Goal: Task Accomplishment & Management: Complete application form

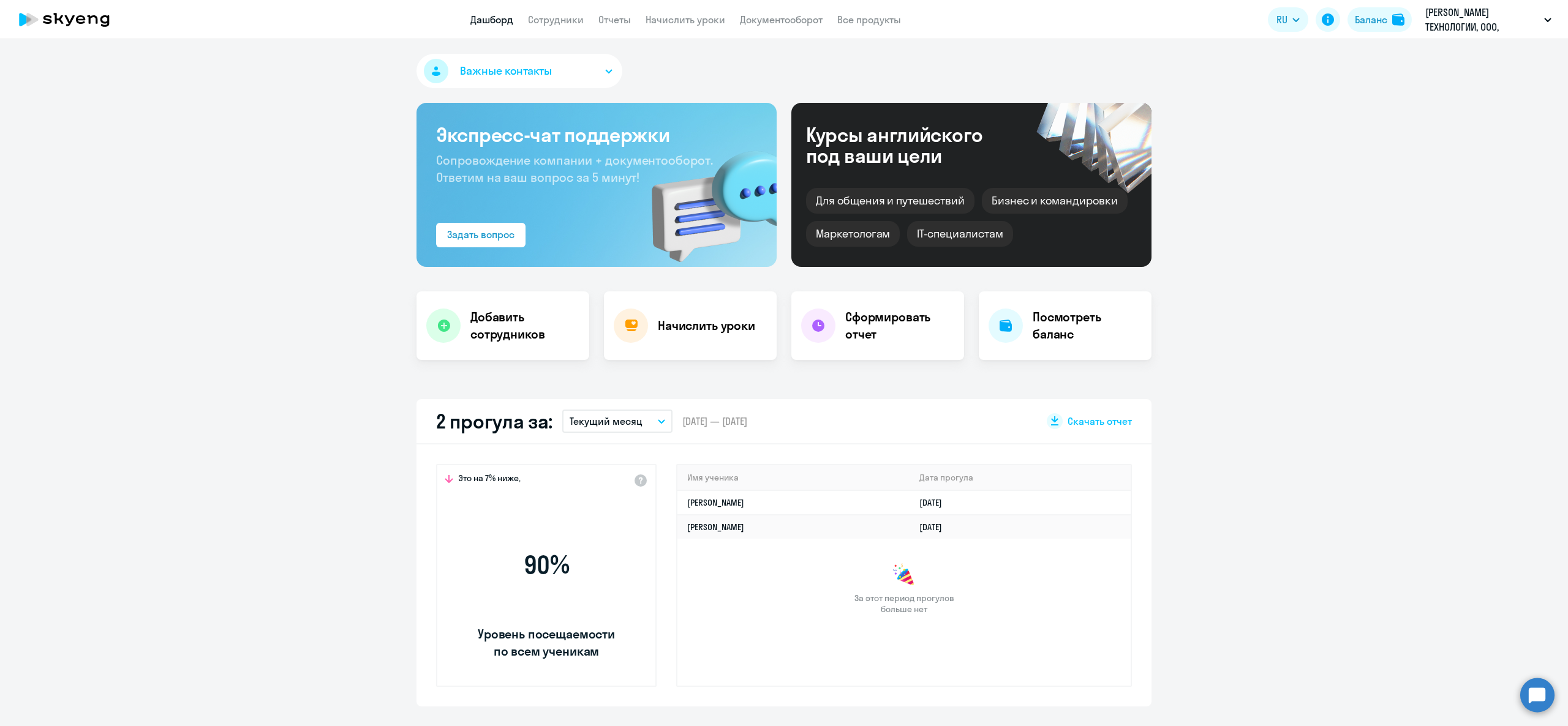
select select "30"
click at [494, 299] on div "Добавить сотрудников" at bounding box center [503, 325] width 173 height 69
select select "english_adult_not_native_speaker"
select select "3"
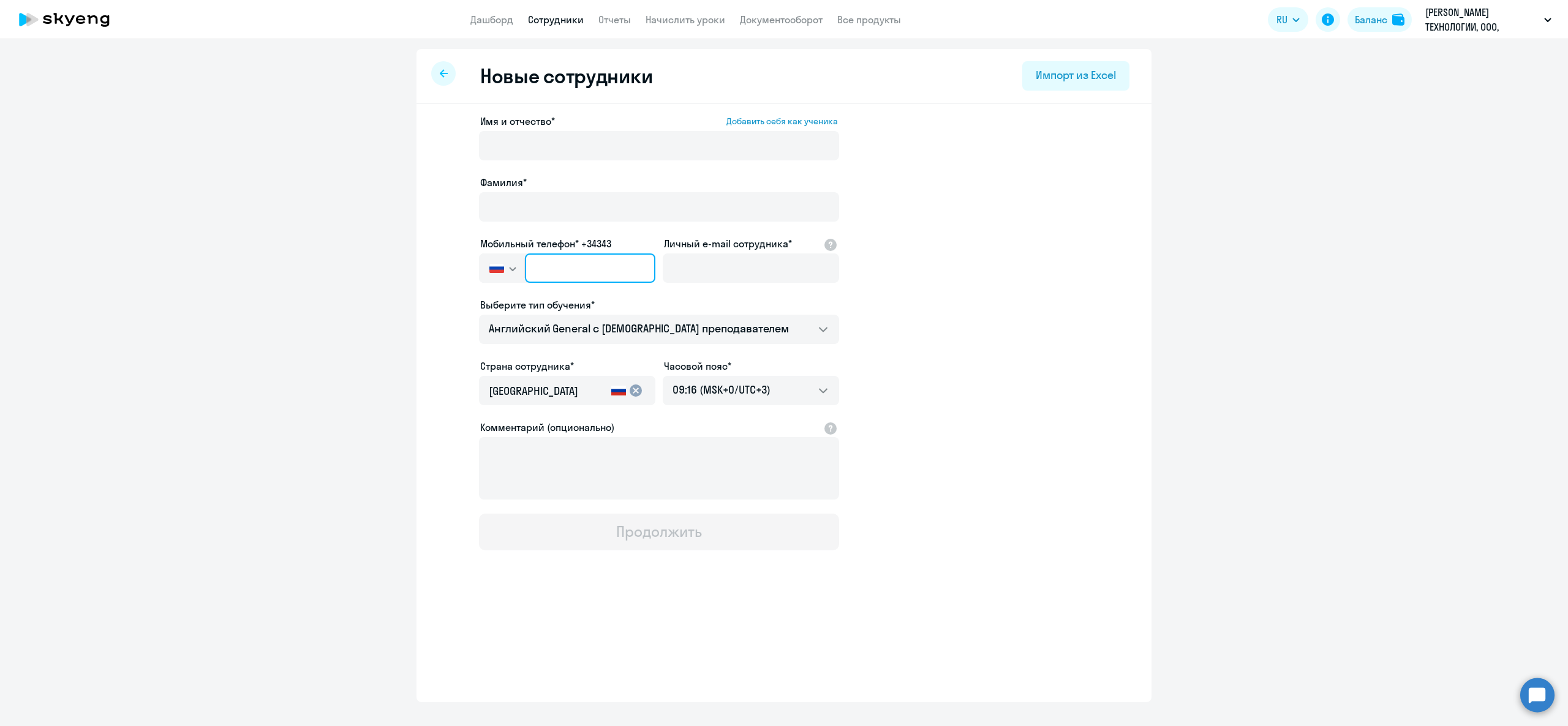
click at [569, 273] on input "text" at bounding box center [590, 268] width 130 height 30
paste input "[PHONE_NUMBER]"
type input "[PHONE_NUMBER]"
click at [543, 145] on input "Имя и отчество* Добавить себя как ученика" at bounding box center [658, 146] width 360 height 30
type input "Д"
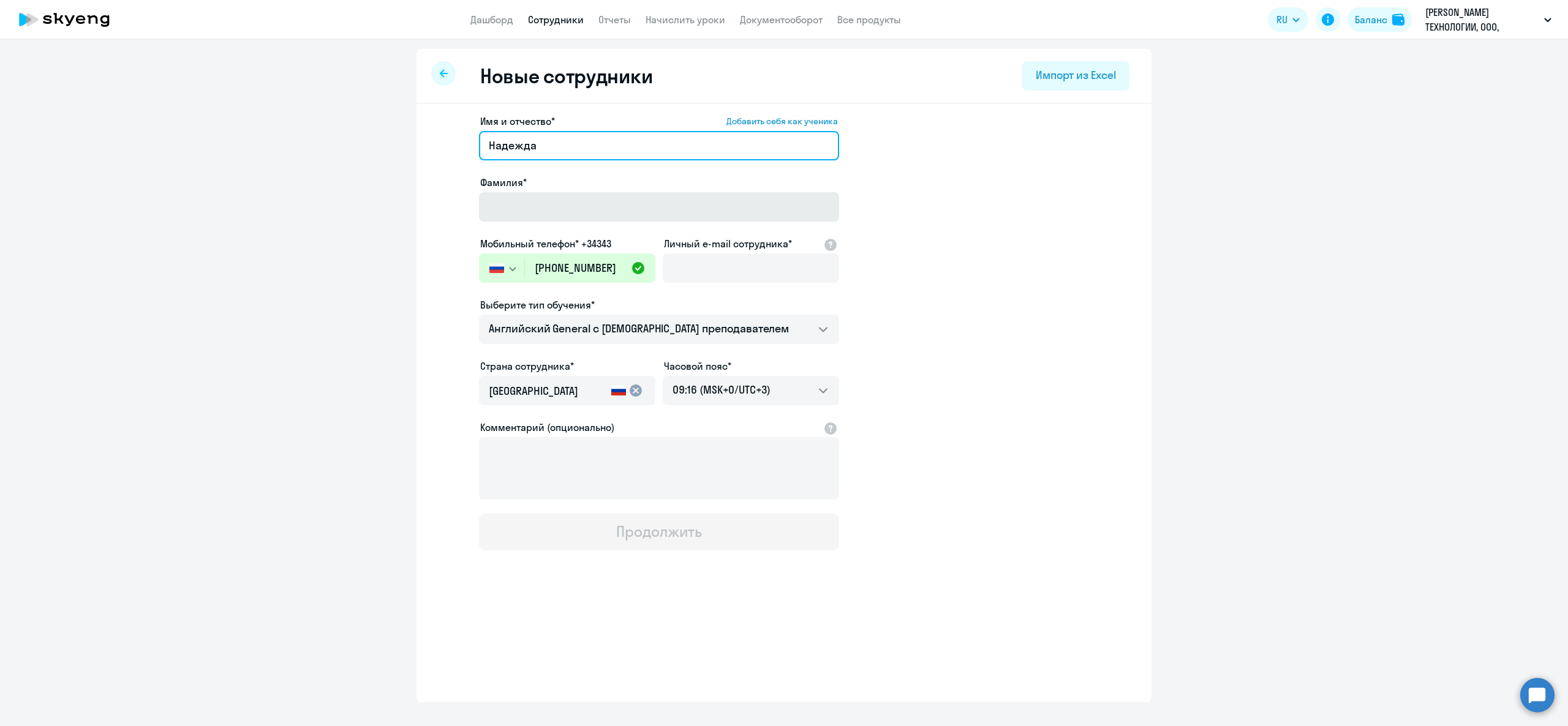
type input "Надежда"
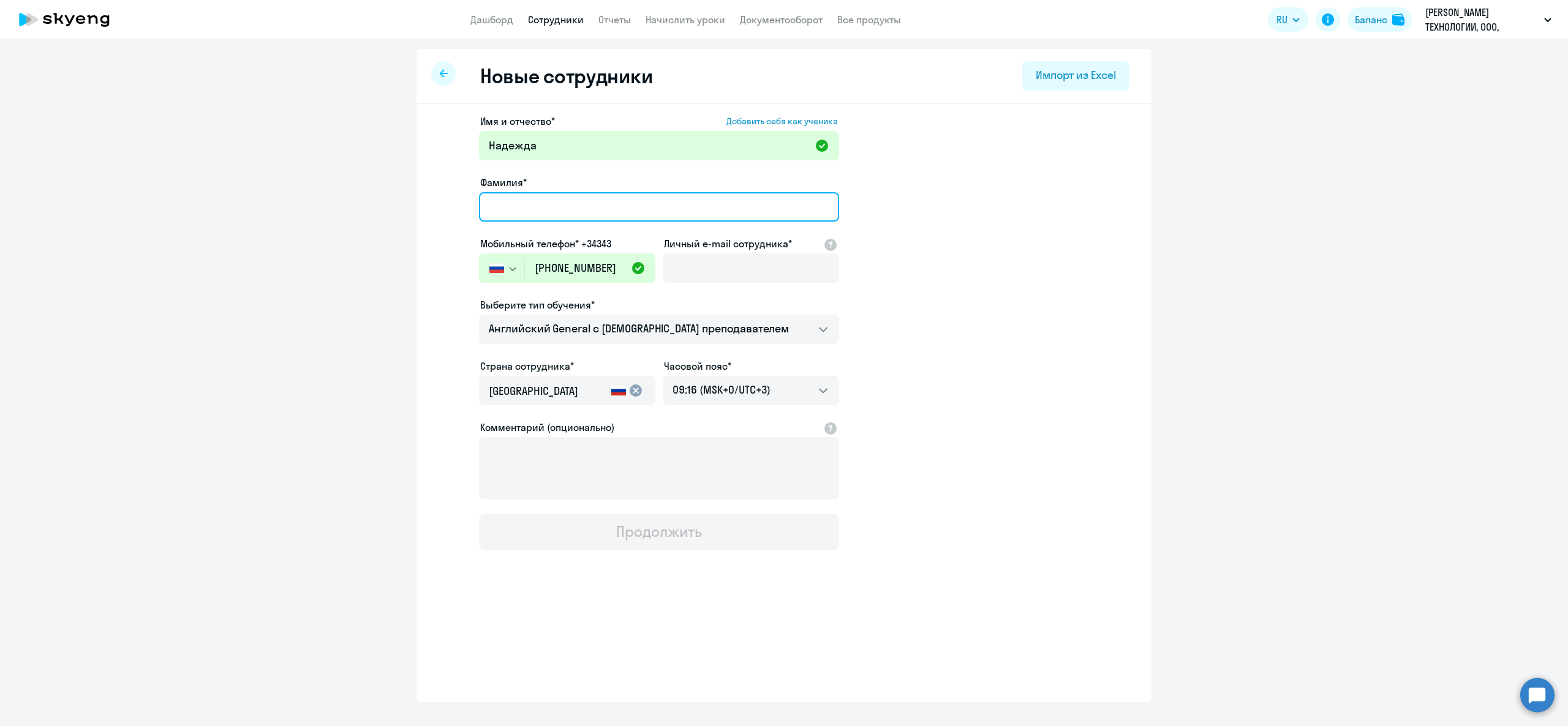
click at [535, 193] on input "Фамилия*" at bounding box center [658, 207] width 360 height 30
type input "[PERSON_NAME]"
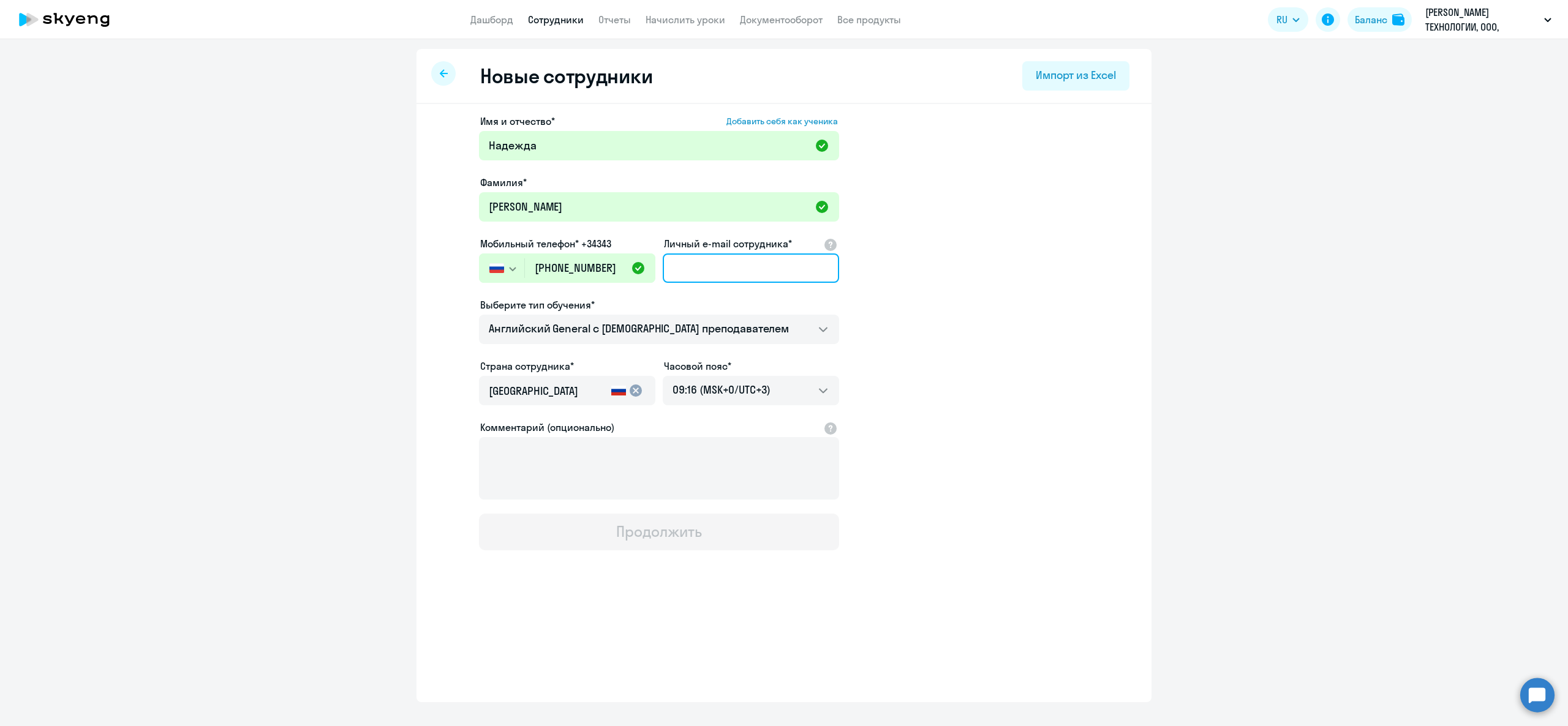
click at [724, 274] on input "Личный e-mail сотрудника*" at bounding box center [751, 268] width 176 height 30
paste input "[EMAIL_ADDRESS][PERSON_NAME][DOMAIN_NAME]"
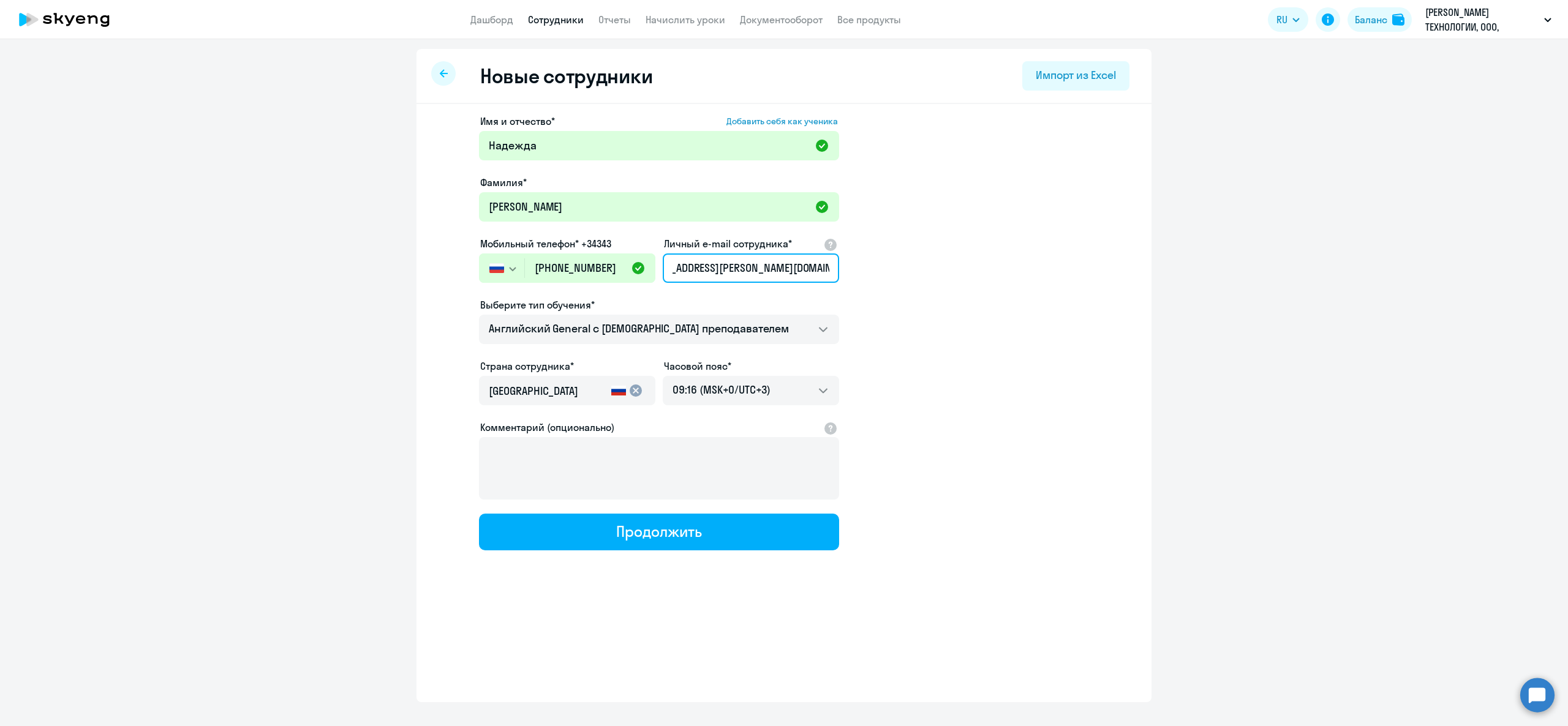
type input "[EMAIL_ADDRESS][PERSON_NAME][DOMAIN_NAME]"
click at [967, 307] on app-new-student-form "Имя и отчество* Добавить себя как ученика [PERSON_NAME]* [PERSON_NAME] Мобильны…" at bounding box center [784, 332] width 695 height 437
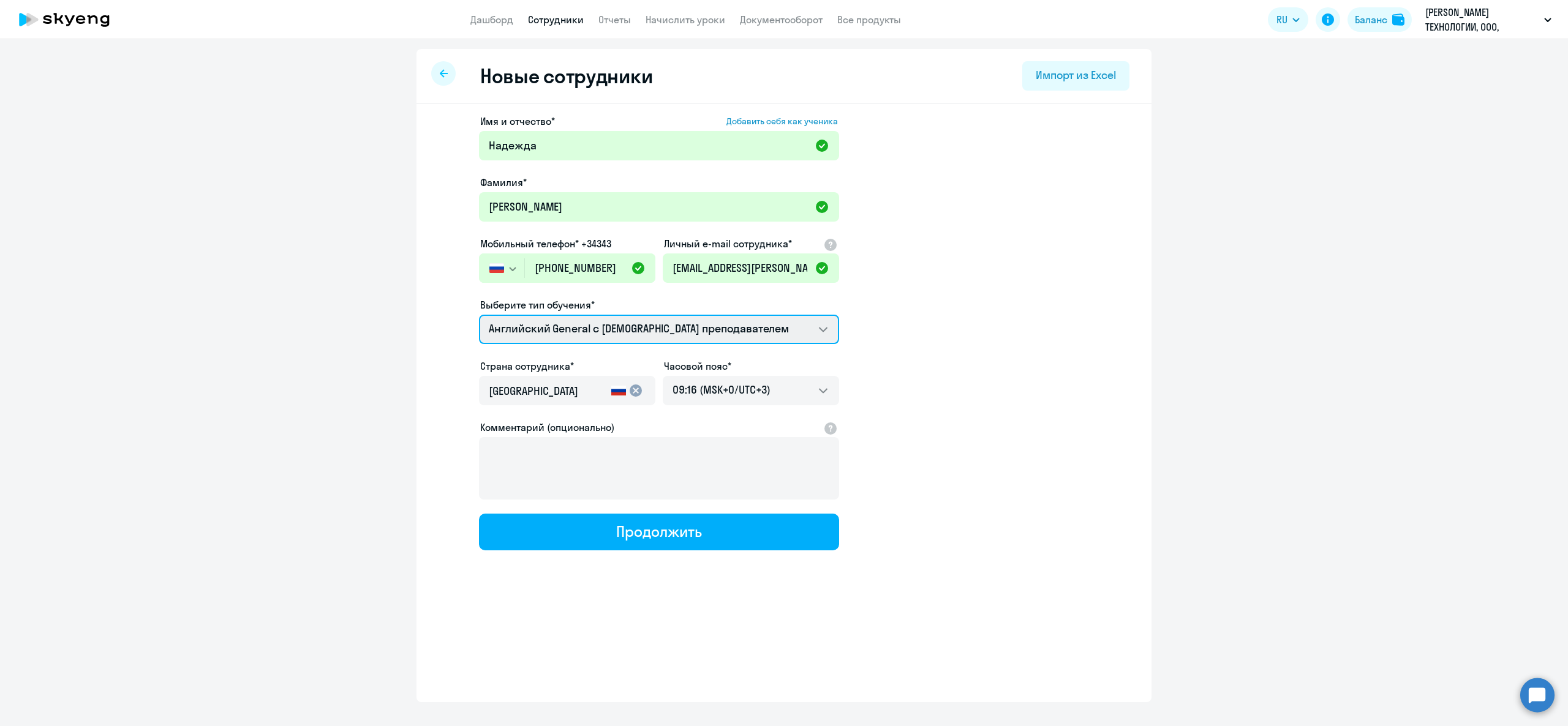
click at [779, 321] on select "Английский General с [DEMOGRAPHIC_DATA] преподавателем Английский General с [DE…" at bounding box center [658, 330] width 360 height 30
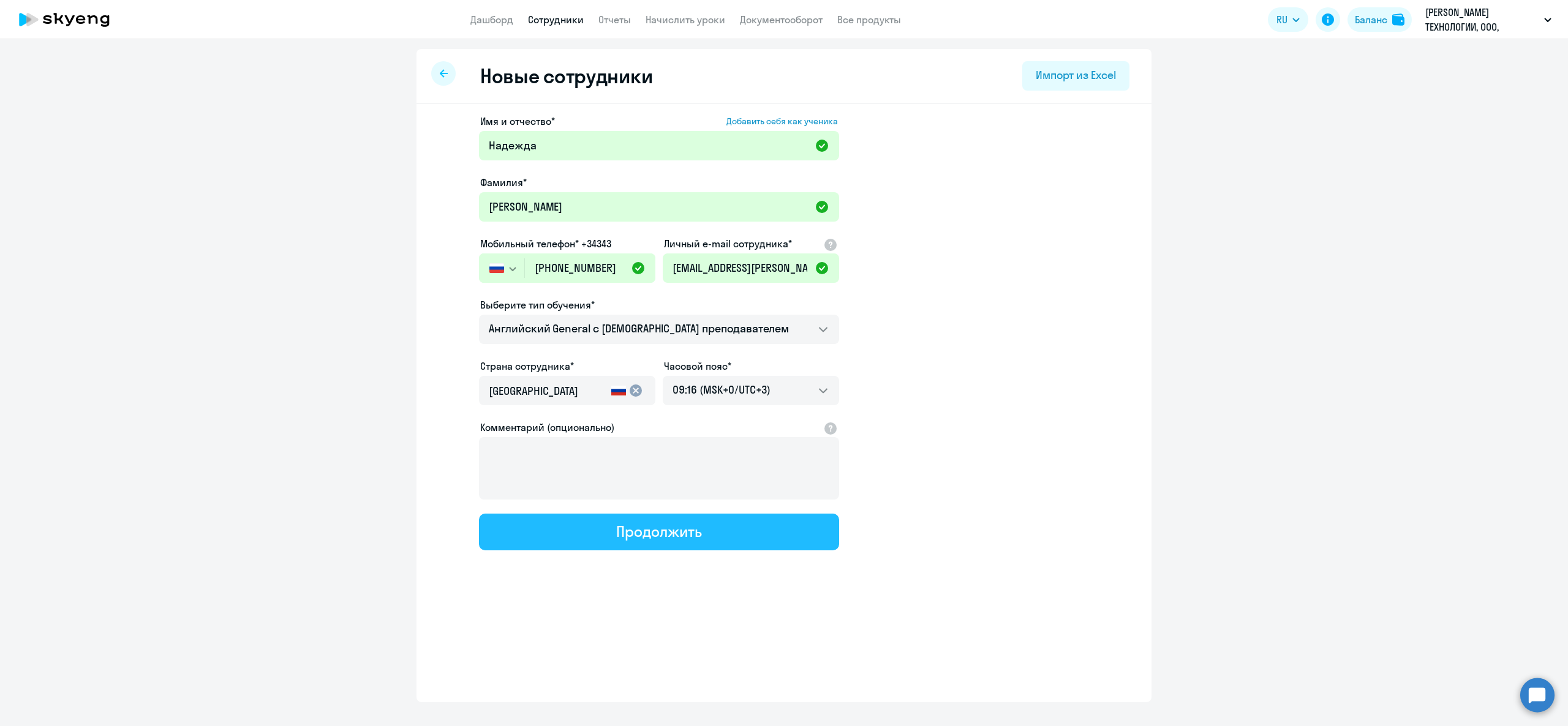
click at [623, 540] on button "Продолжить" at bounding box center [658, 532] width 360 height 36
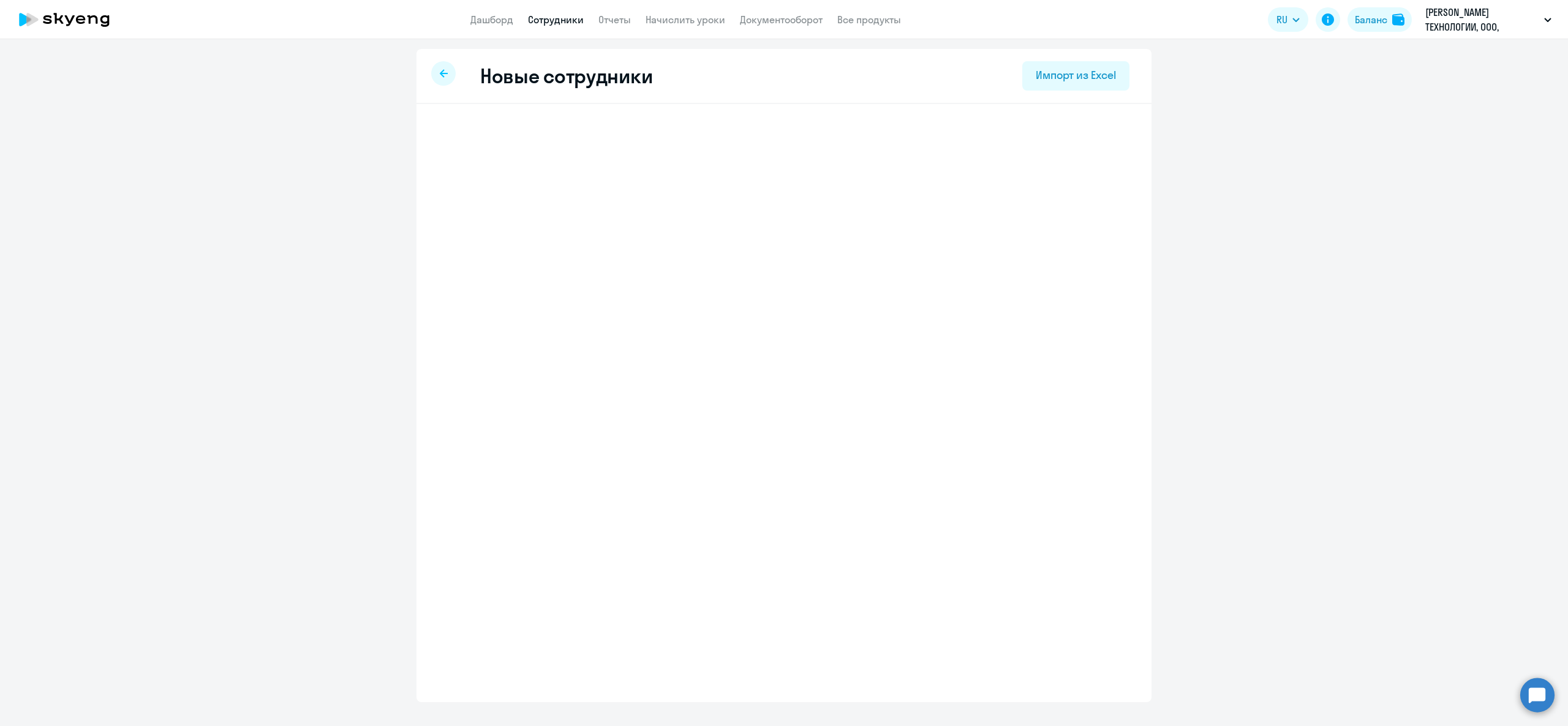
select select "english_adult_not_native_speaker"
select select "3"
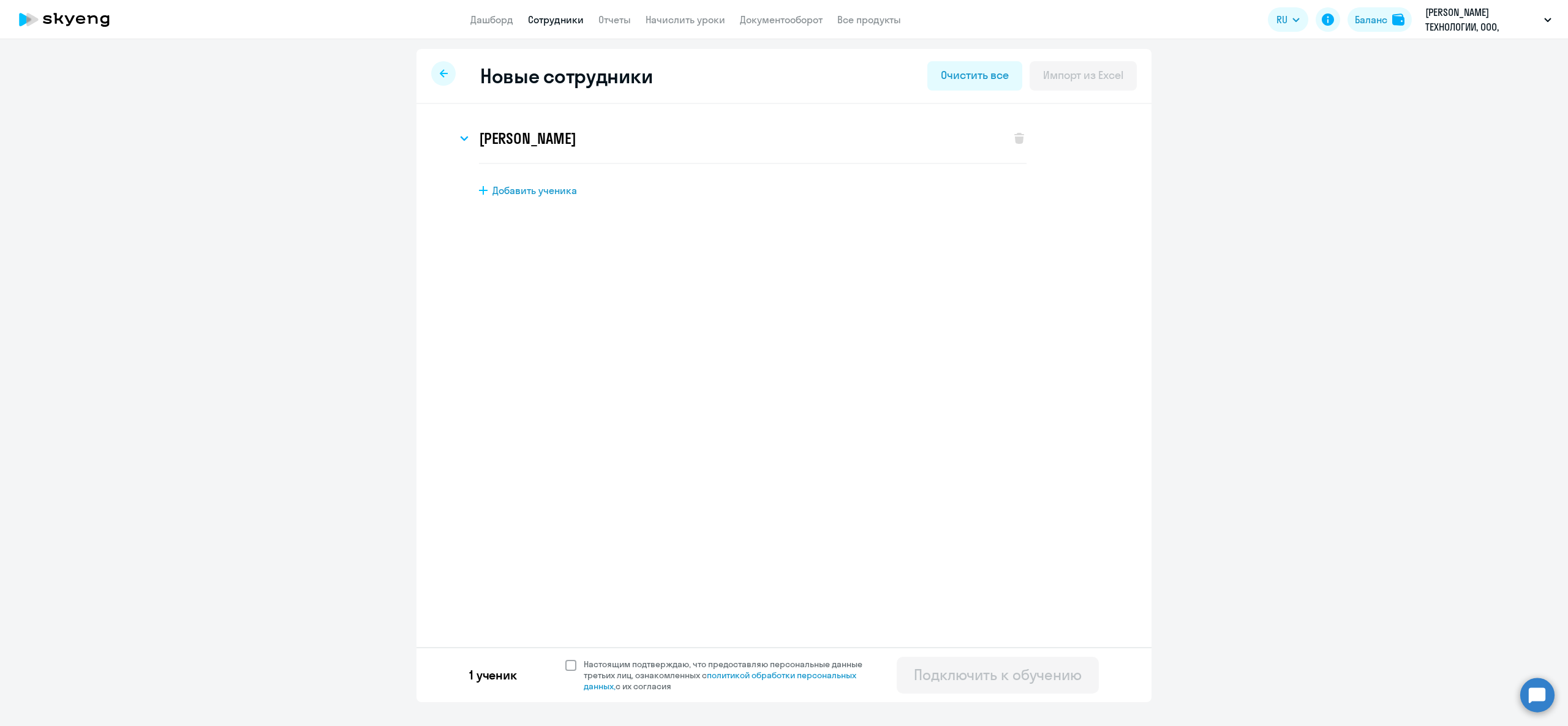
click at [569, 670] on span at bounding box center [570, 665] width 11 height 11
click at [565, 659] on input "Настоящим подтверждаю, что предоставляю персональные данные третьих лиц, ознако…" at bounding box center [565, 658] width 1 height 1
checkbox input "true"
click at [958, 700] on div "1 ученик Настоящим подтверждаю, что предоставляю персональные данные третьих ли…" at bounding box center [784, 674] width 735 height 55
click at [954, 684] on div "Подключить к обучению" at bounding box center [998, 674] width 168 height 19
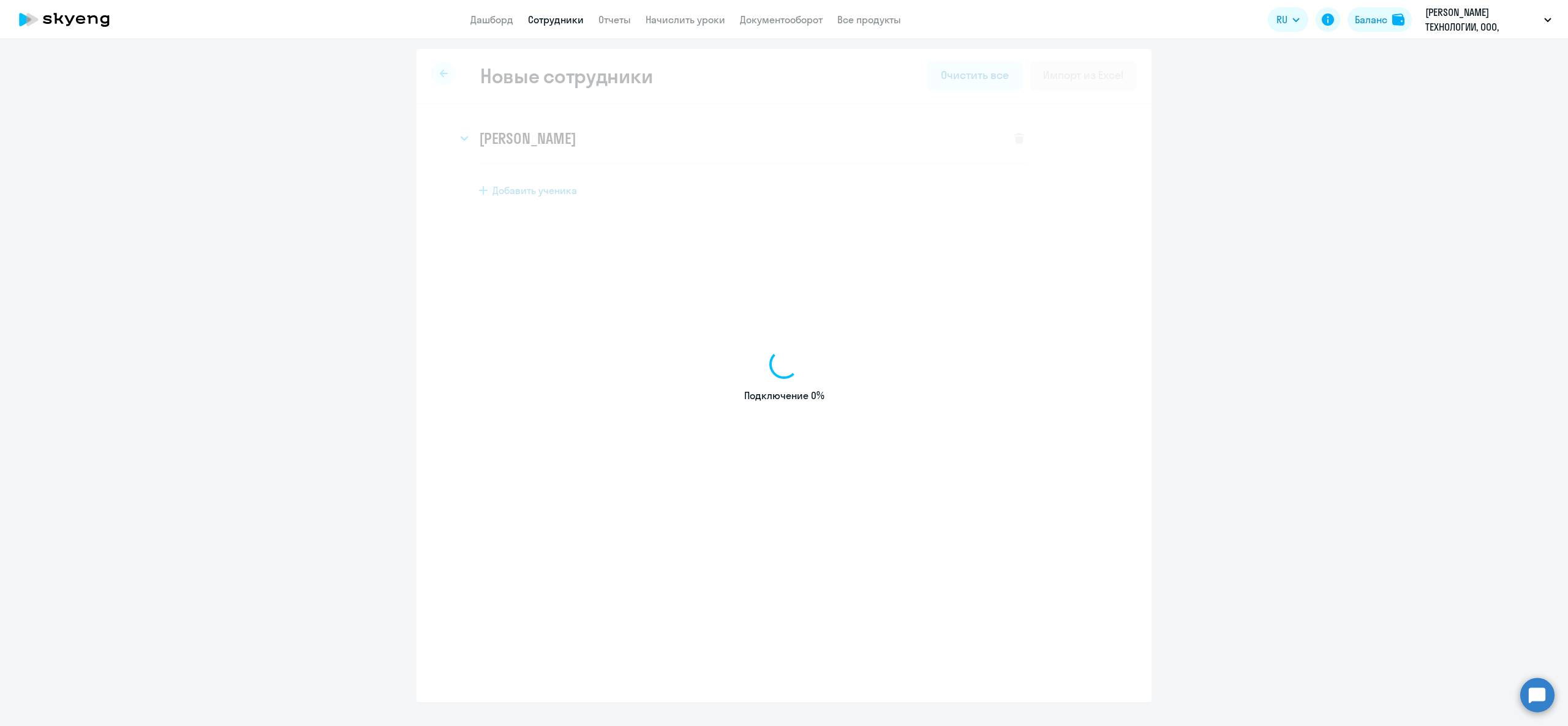
select select "english_adult_not_native_speaker"
select select "3"
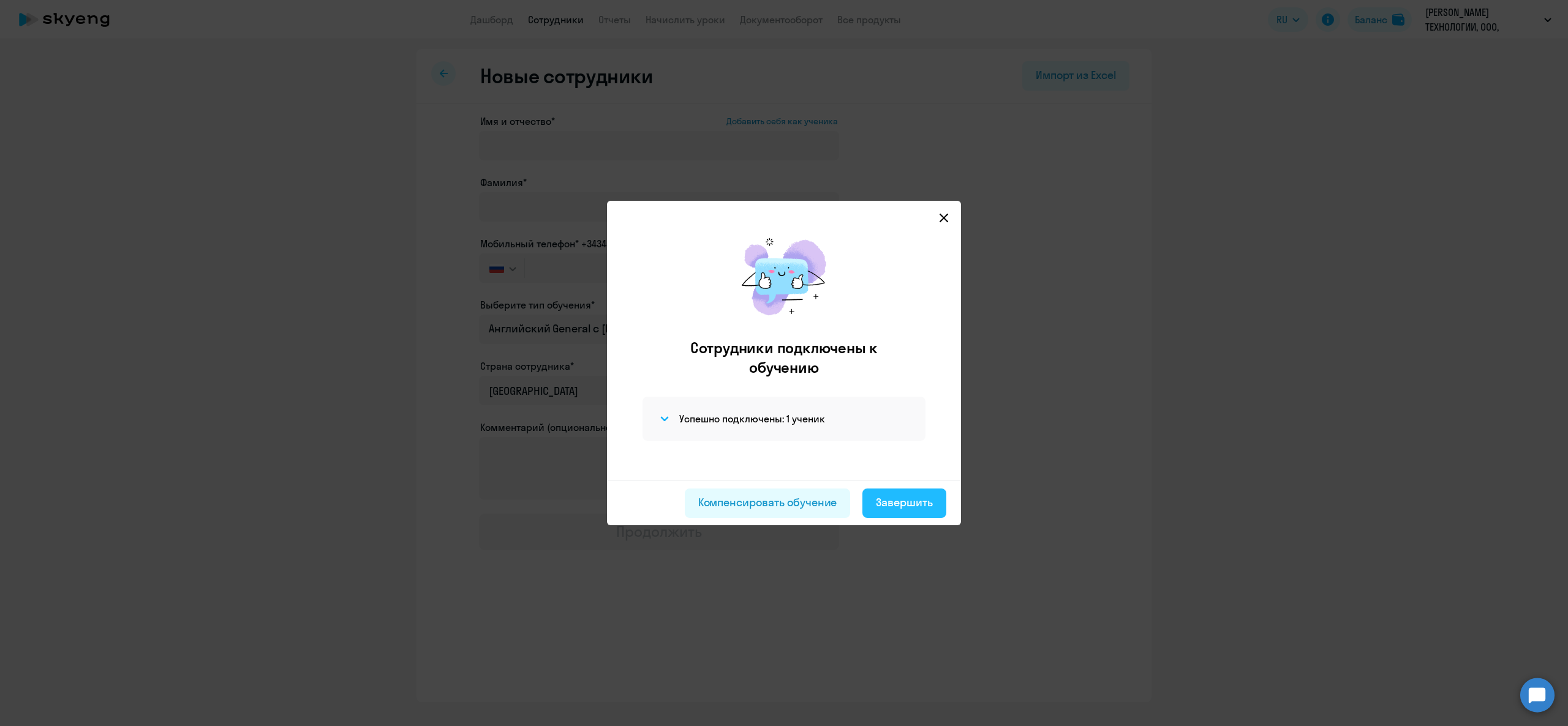
click at [920, 510] on div "Завершить" at bounding box center [904, 502] width 57 height 16
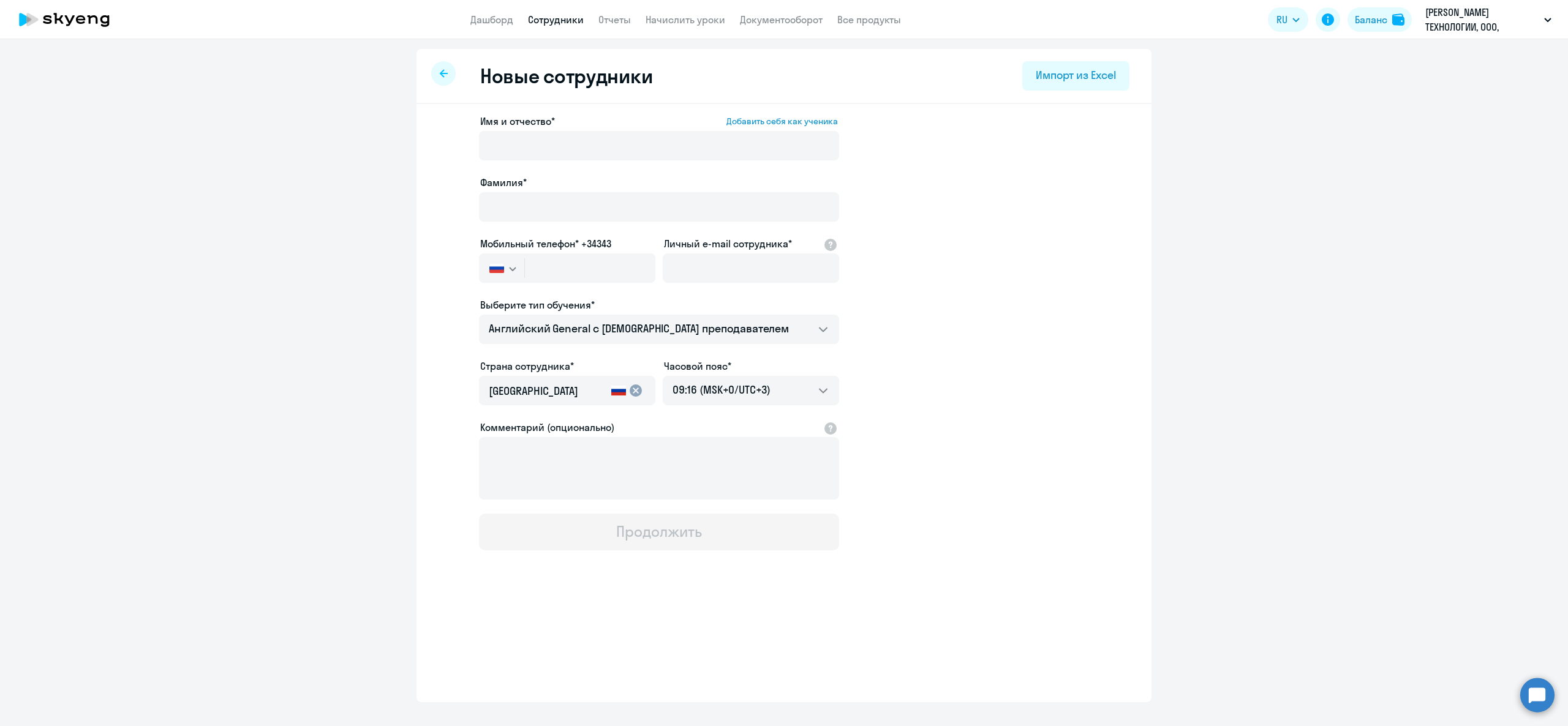
select select "30"
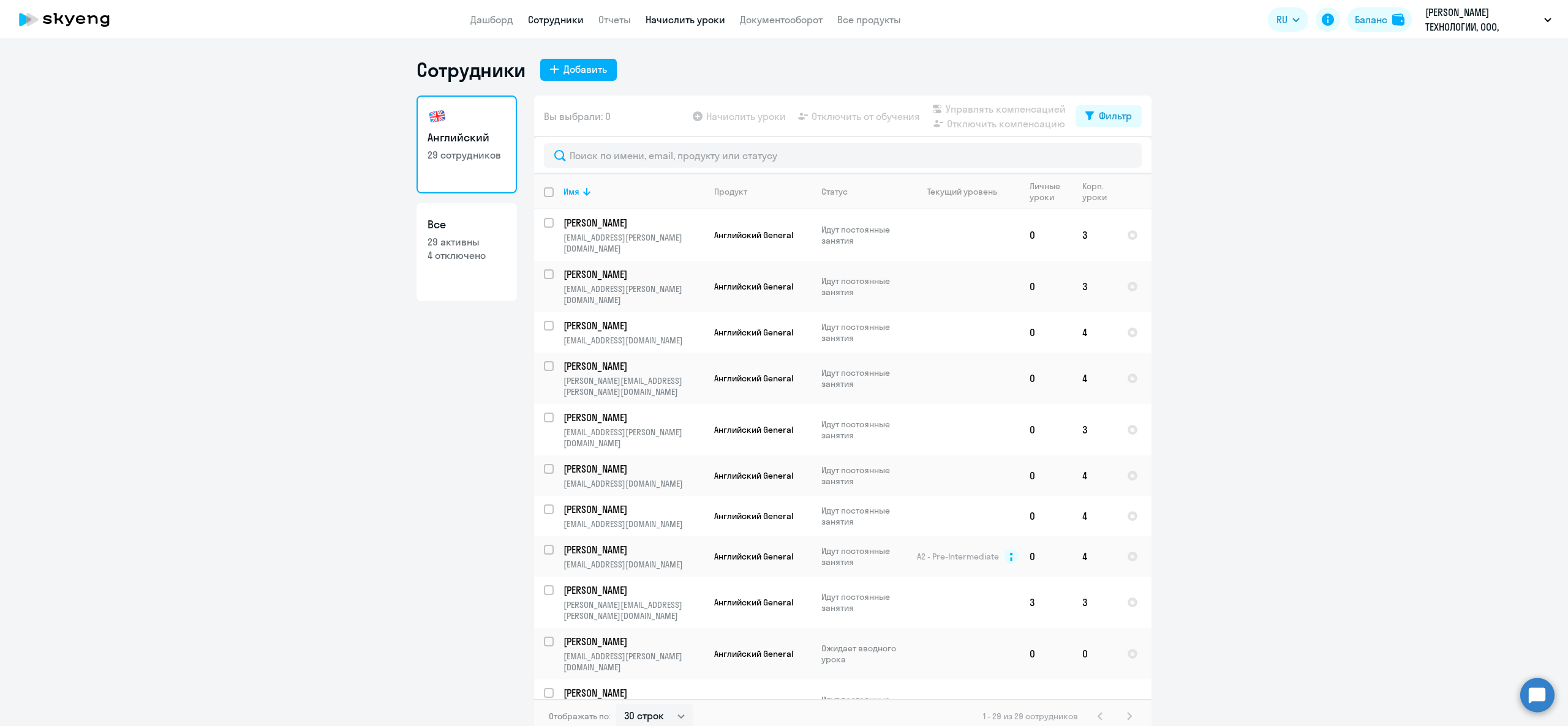
click at [718, 19] on link "Начислить уроки" at bounding box center [685, 19] width 80 height 12
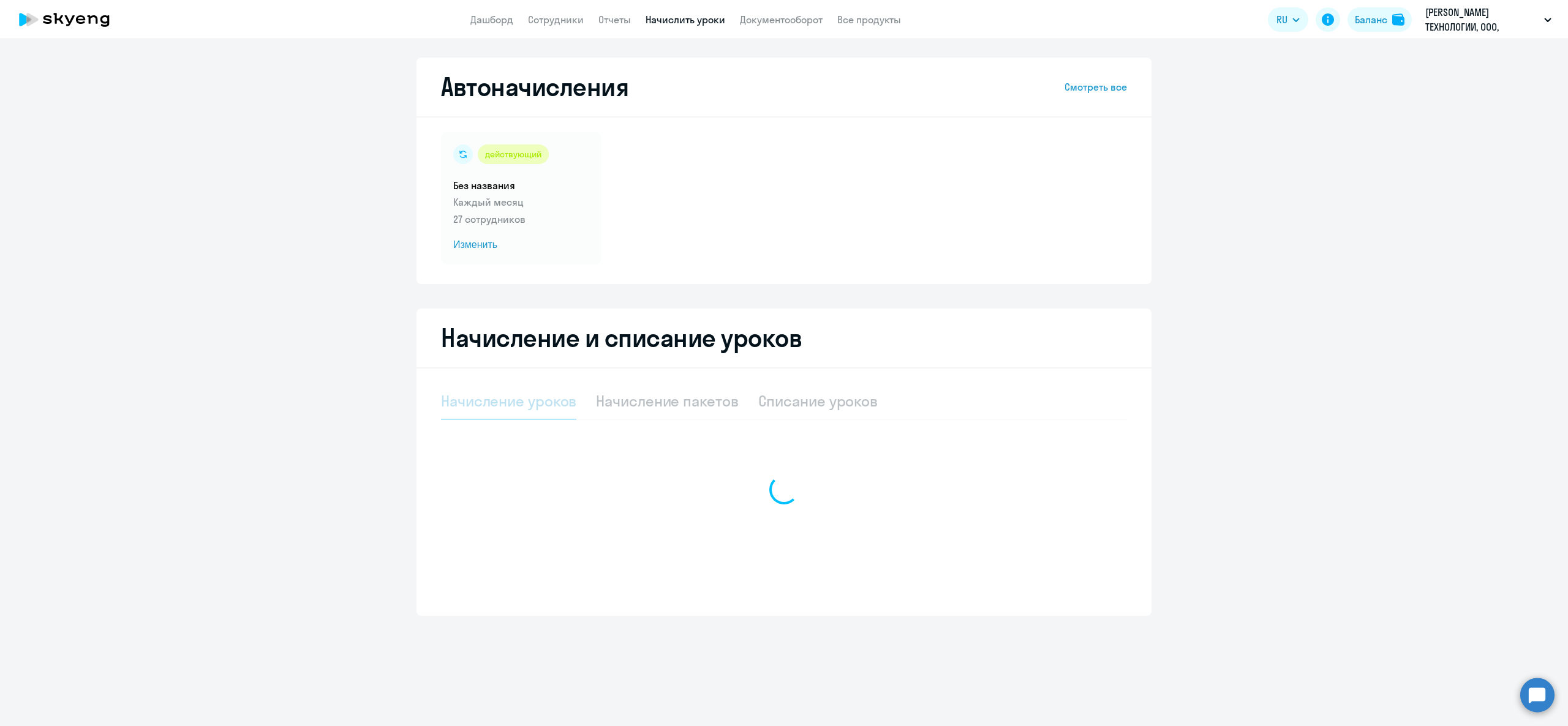
select select "10"
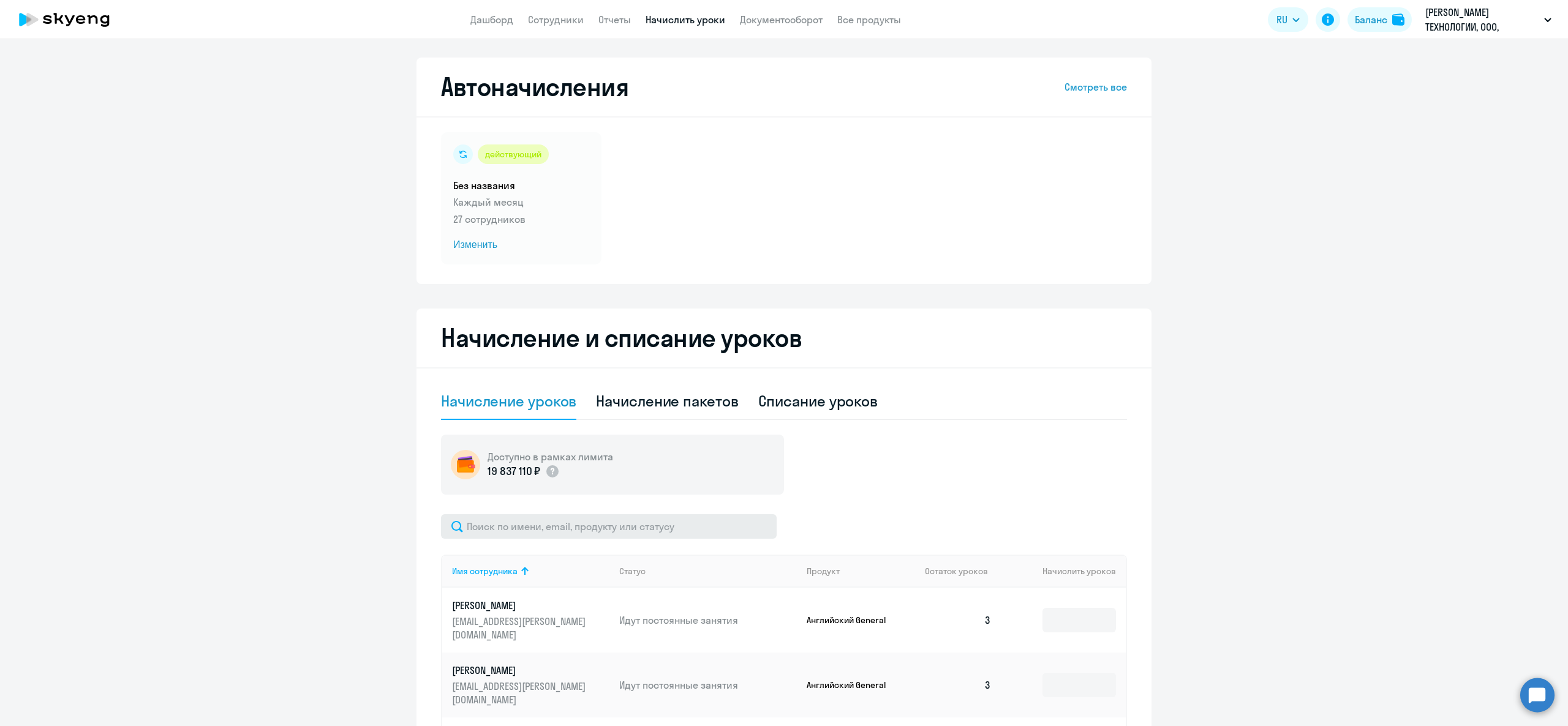
drag, startPoint x: 582, startPoint y: 509, endPoint x: 588, endPoint y: 516, distance: 9.2
click at [591, 534] on input "text" at bounding box center [609, 526] width 335 height 25
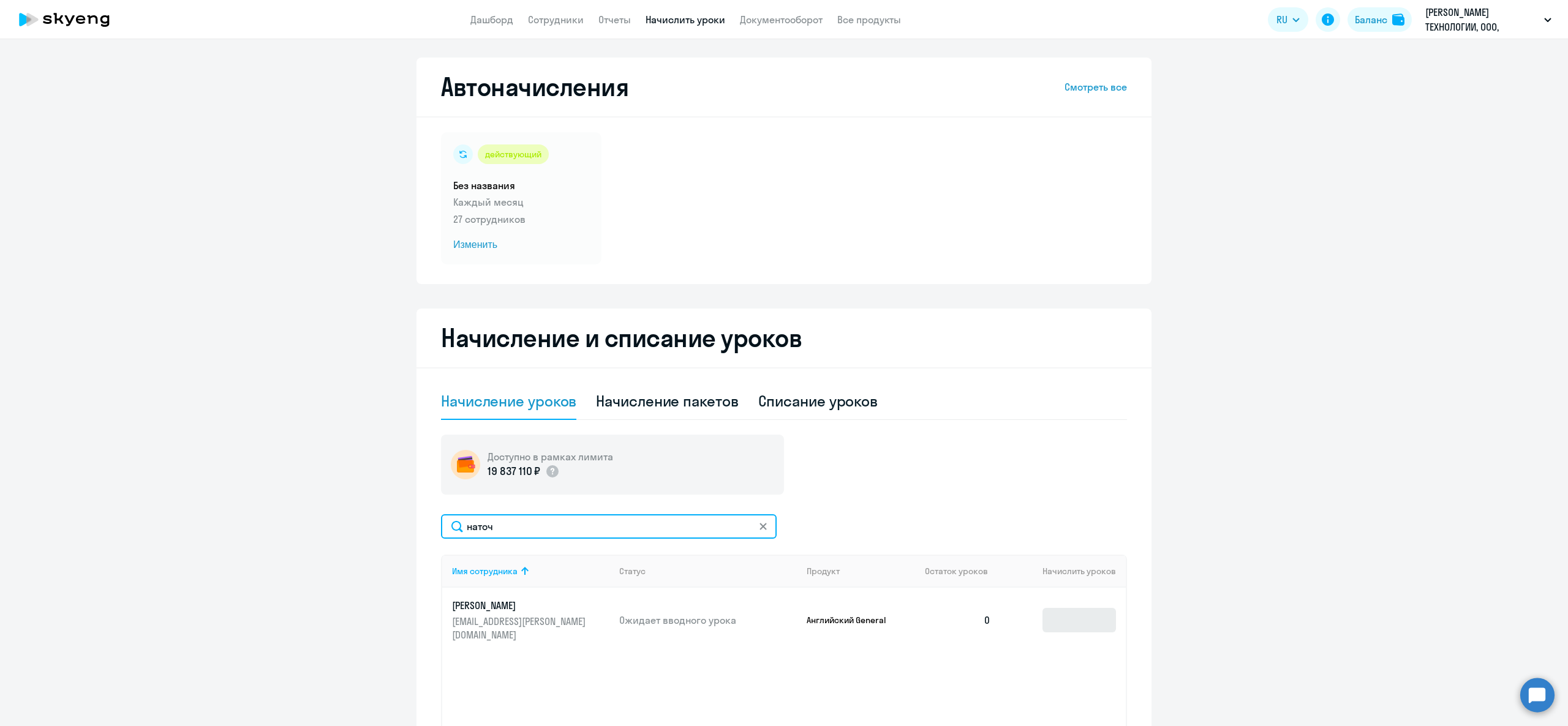
type input "наточ"
click at [1072, 608] on input at bounding box center [1079, 620] width 74 height 25
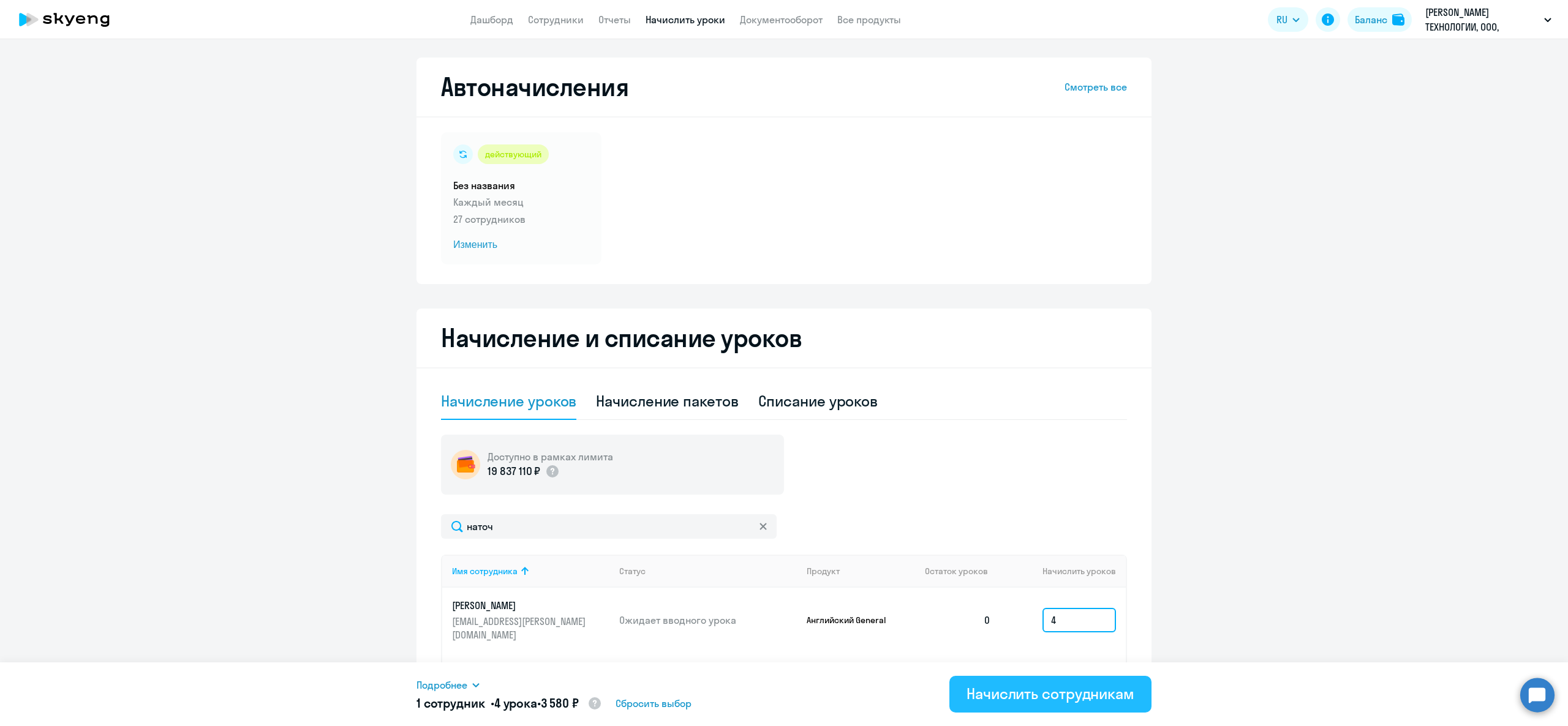
type input "4"
click at [1061, 680] on button "Начислить сотрудникам" at bounding box center [1050, 694] width 202 height 36
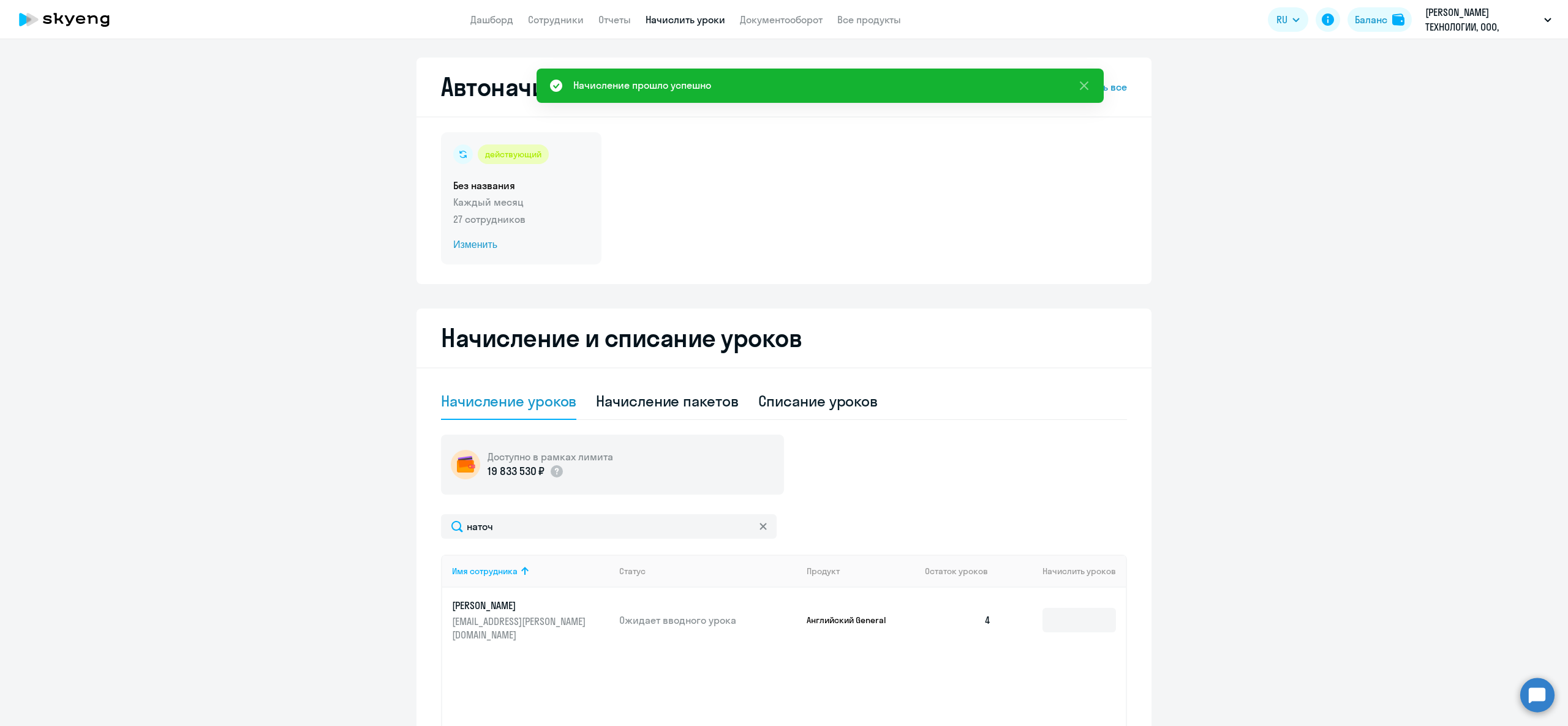
click at [523, 206] on p "Каждый месяц" at bounding box center [521, 202] width 136 height 14
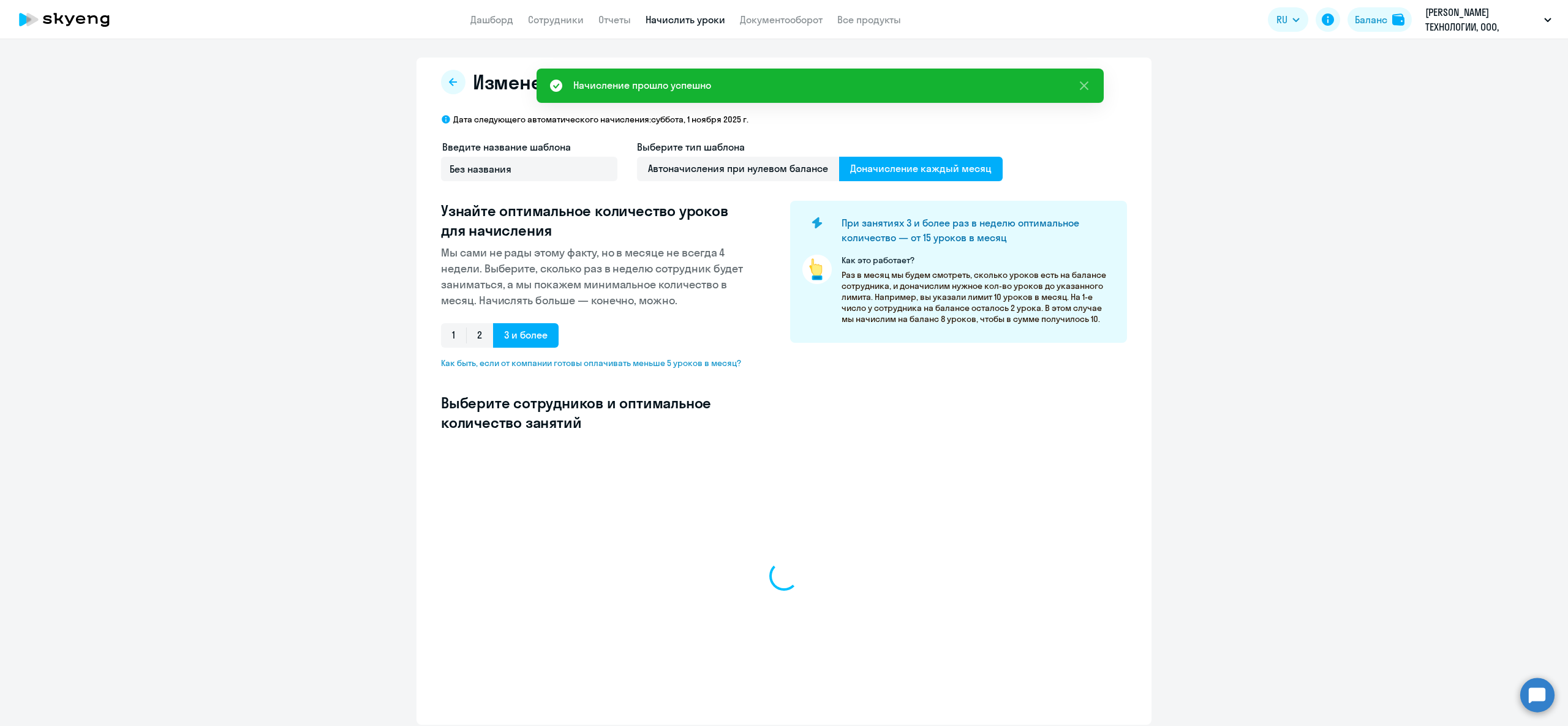
select select "10"
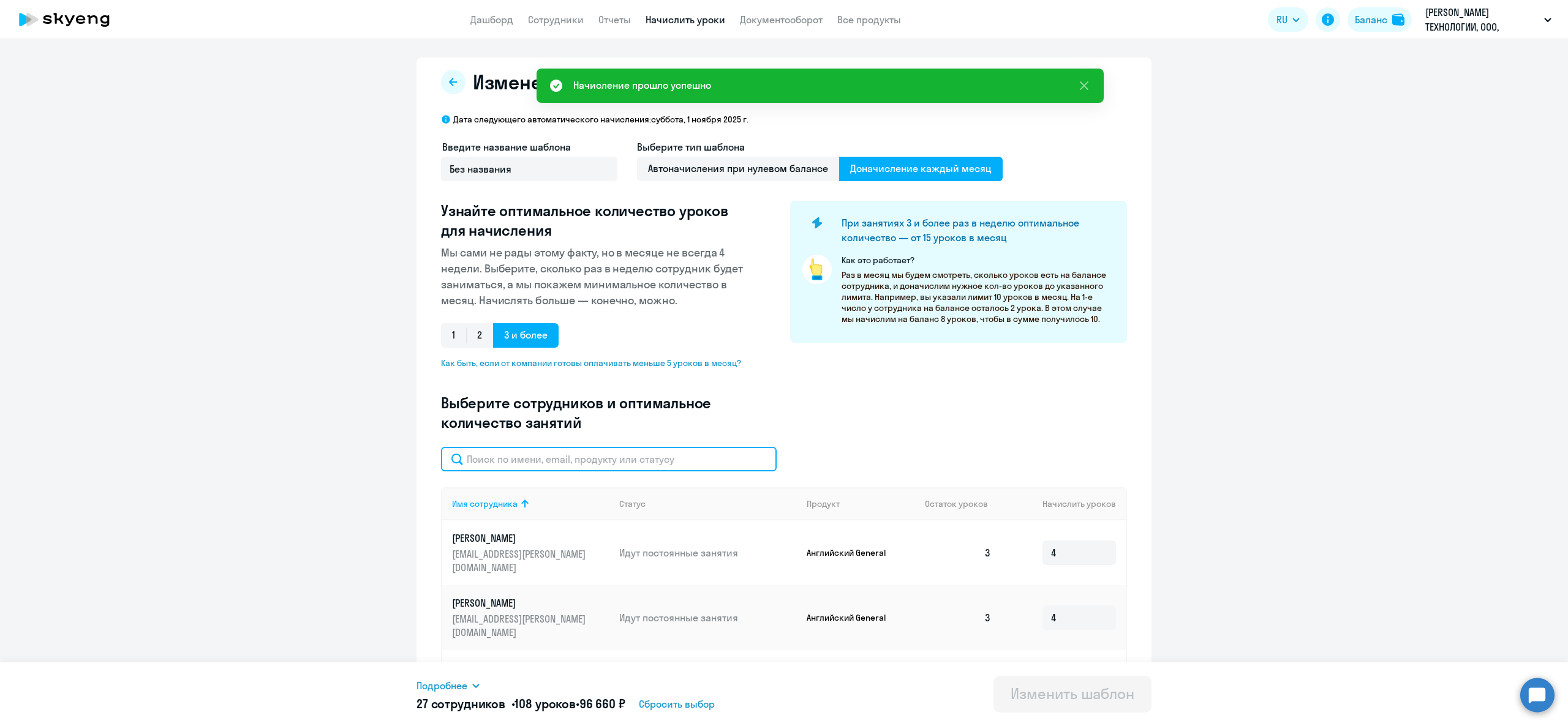
click at [572, 459] on input "text" at bounding box center [609, 459] width 335 height 25
type input "наточе"
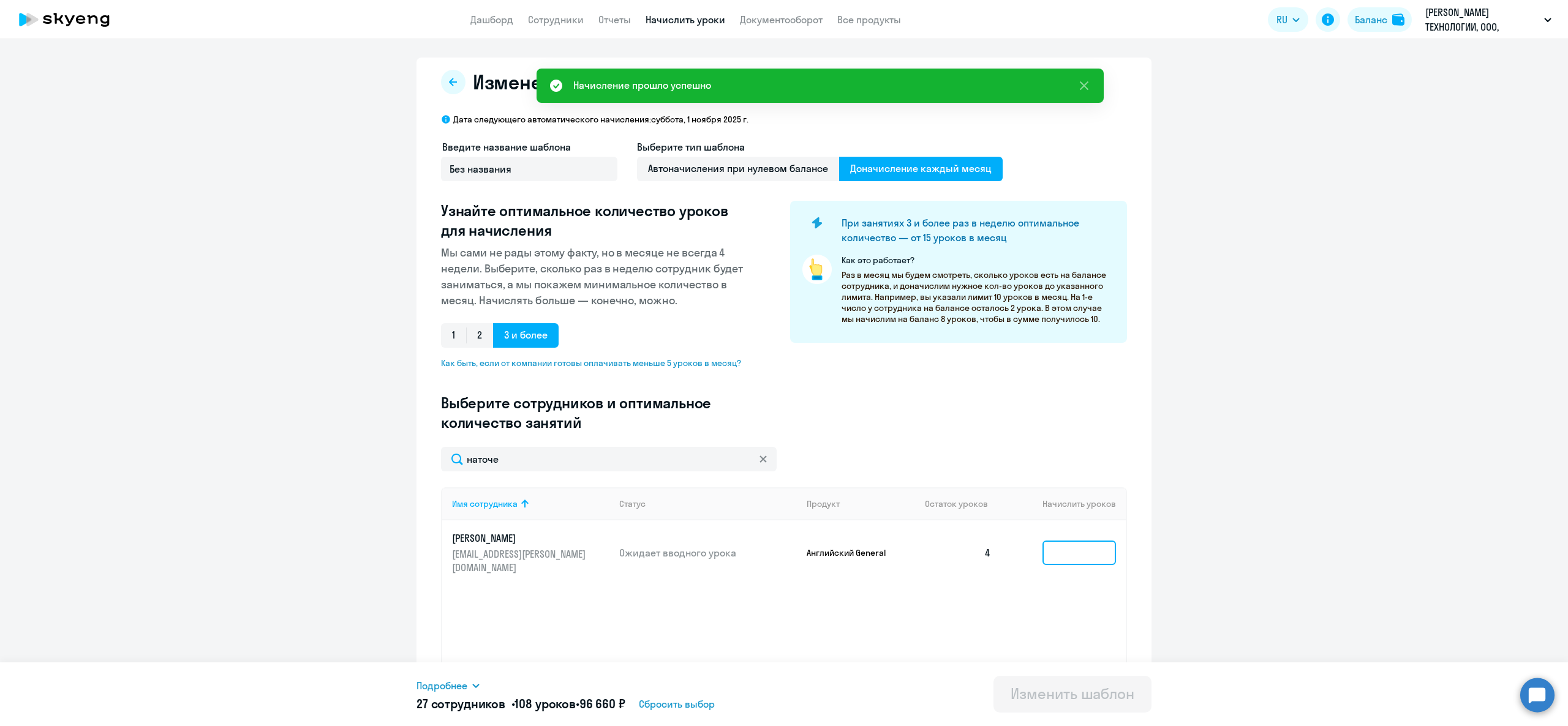
click at [1072, 540] on input at bounding box center [1079, 552] width 74 height 25
type input "4"
click at [1098, 693] on div "Изменить шаблон" at bounding box center [1072, 694] width 124 height 19
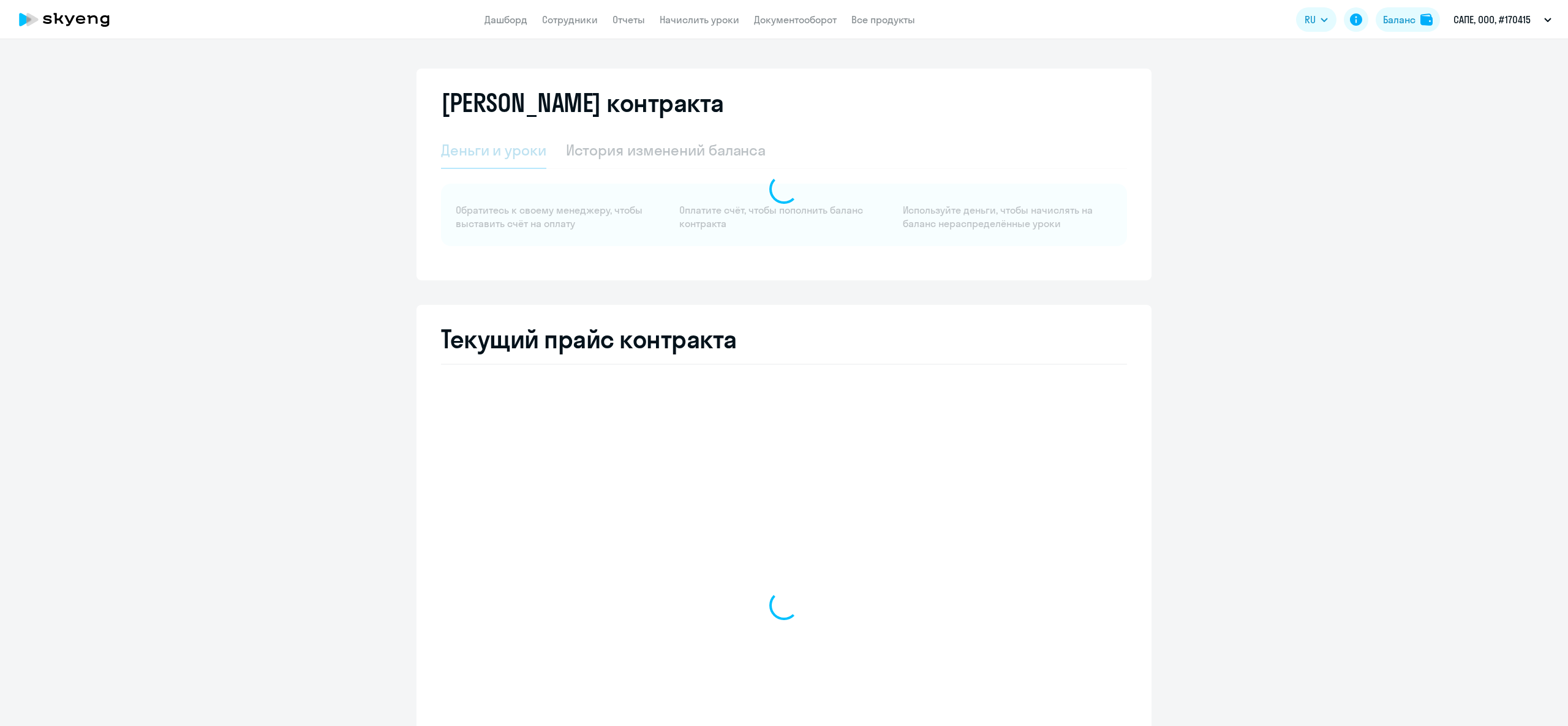
select select "english_adult_not_native_speaker"
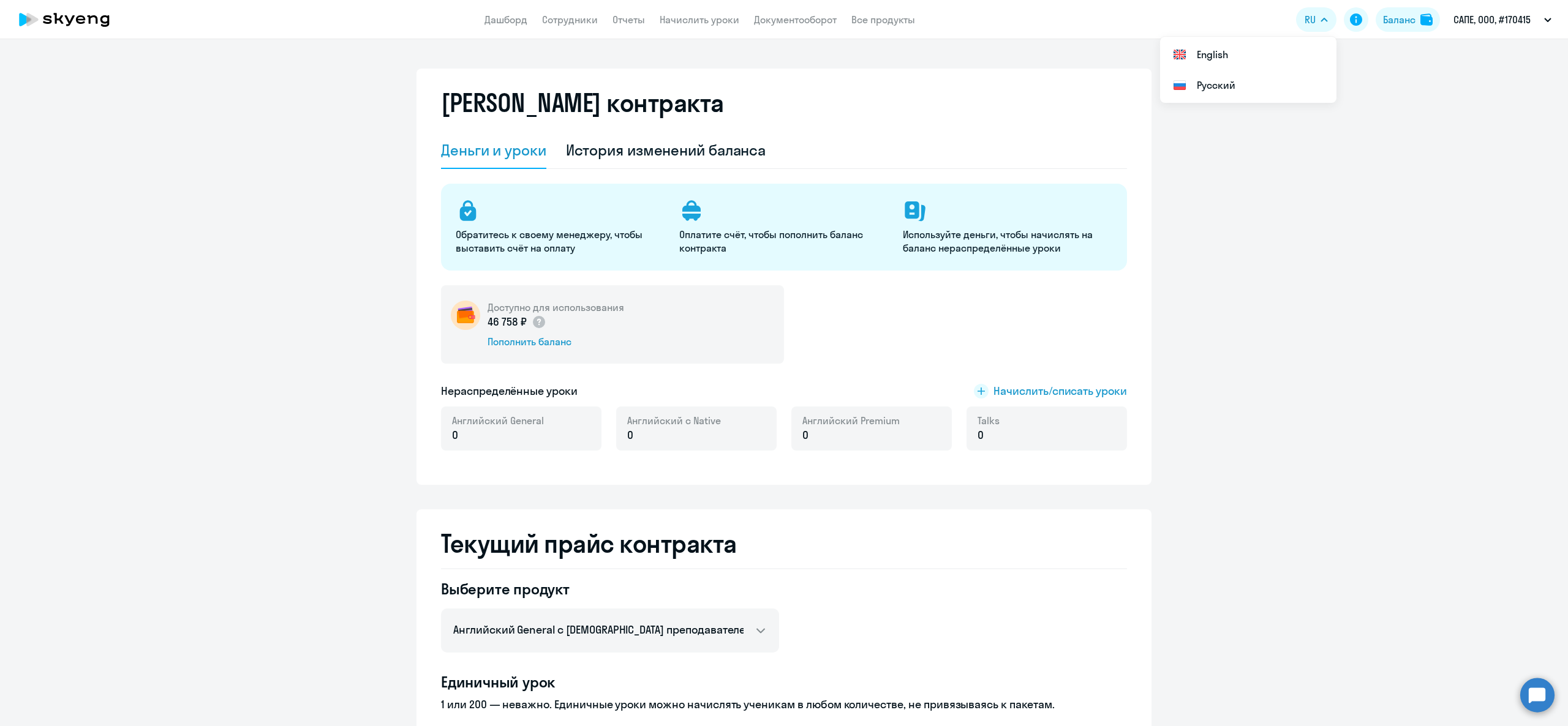
click at [794, 12] on app-menu-item-link "Документооборот" at bounding box center [795, 19] width 83 height 15
click at [801, 19] on link "Документооборот" at bounding box center [795, 19] width 83 height 12
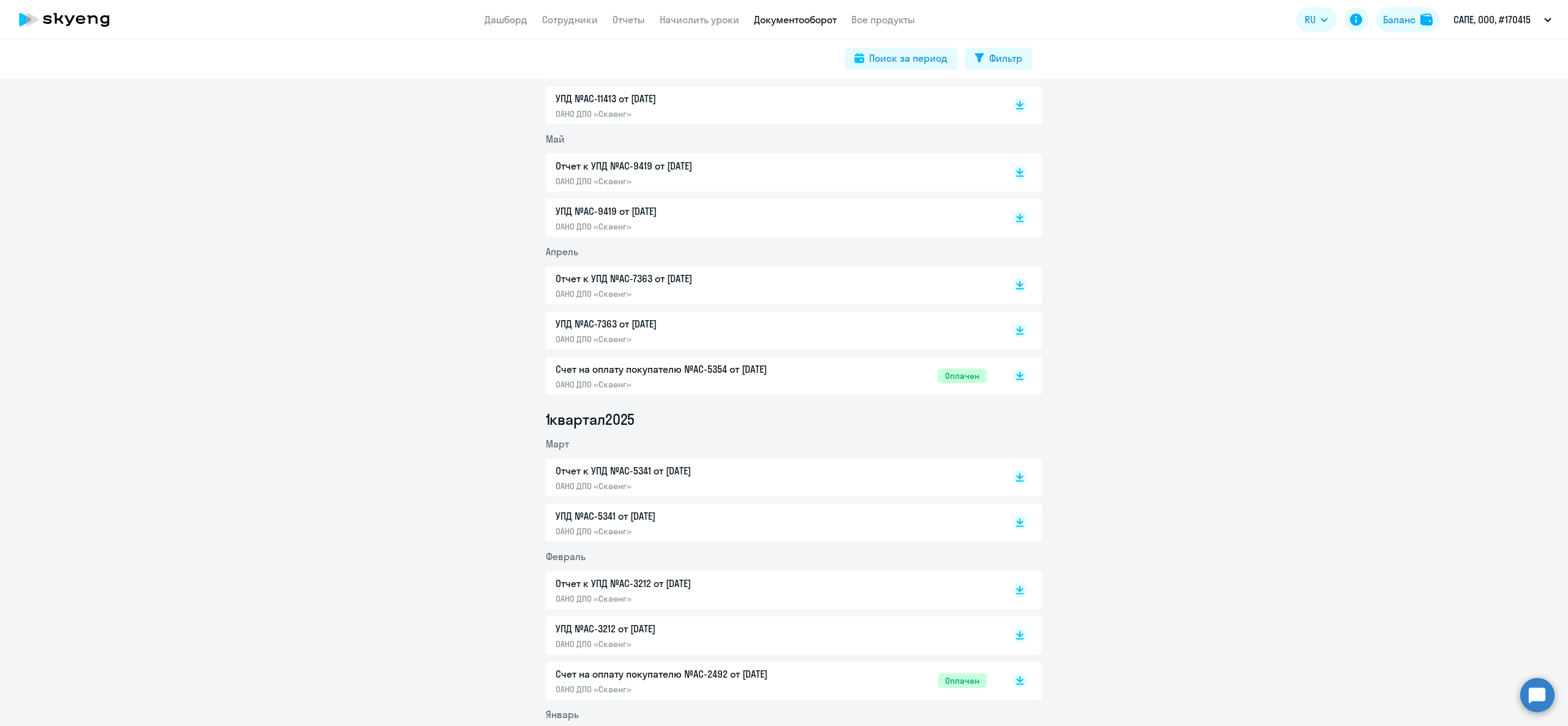
scroll to position [612, 0]
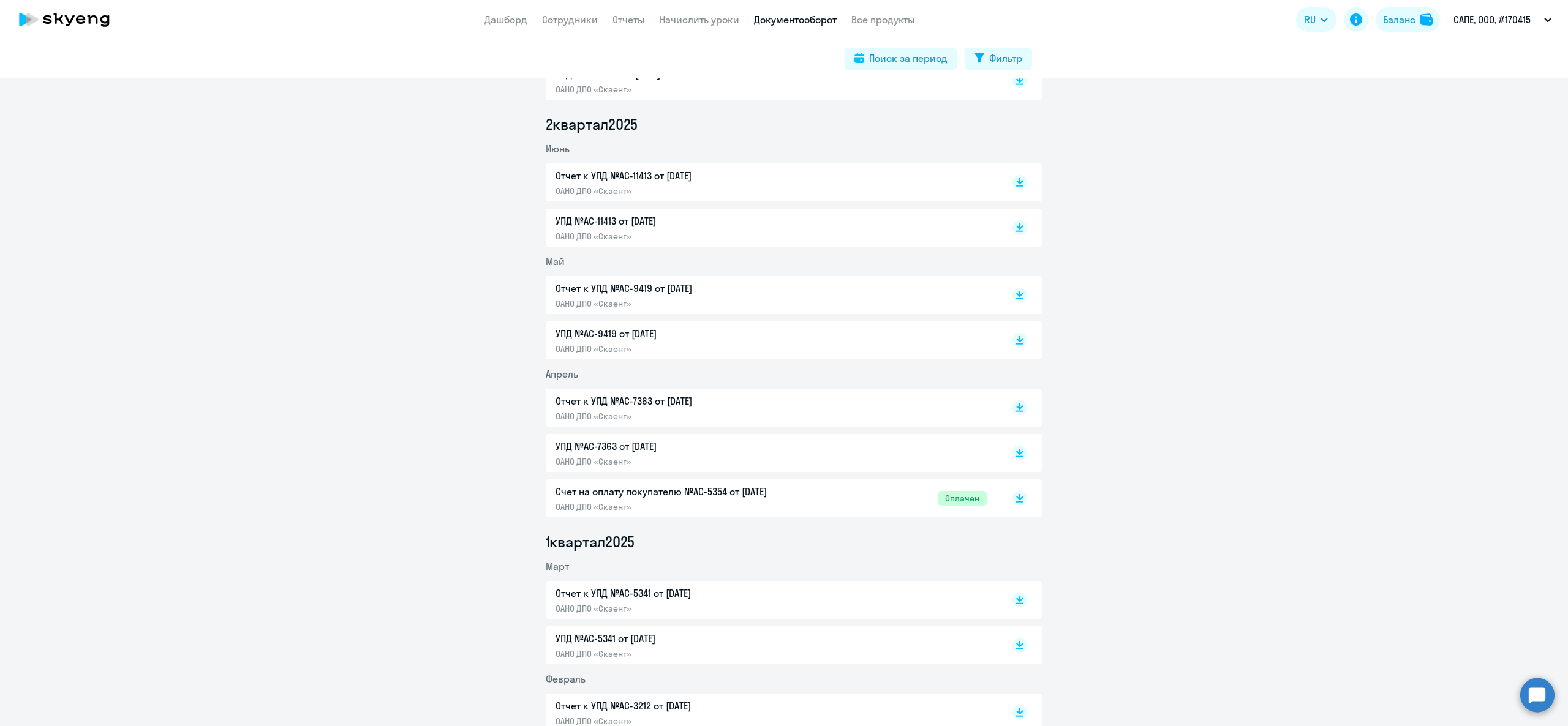
click at [611, 277] on div "Отчет к УПД №AC-9419 от 31.05.2025 ОАНО ДПО «Скаенг»" at bounding box center [794, 295] width 496 height 38
click at [615, 289] on p "Отчет к УПД №AC-9419 от 31.05.2025" at bounding box center [684, 288] width 258 height 14
click at [726, 293] on p "Отчет к УПД №AC-9419 от 31.05.2025" at bounding box center [684, 288] width 258 height 14
click at [690, 186] on p "ОАНО ДПО «Скаенг»" at bounding box center [684, 191] width 258 height 11
click at [680, 302] on p "ОАНО ДПО «Скаенг»" at bounding box center [684, 303] width 258 height 11
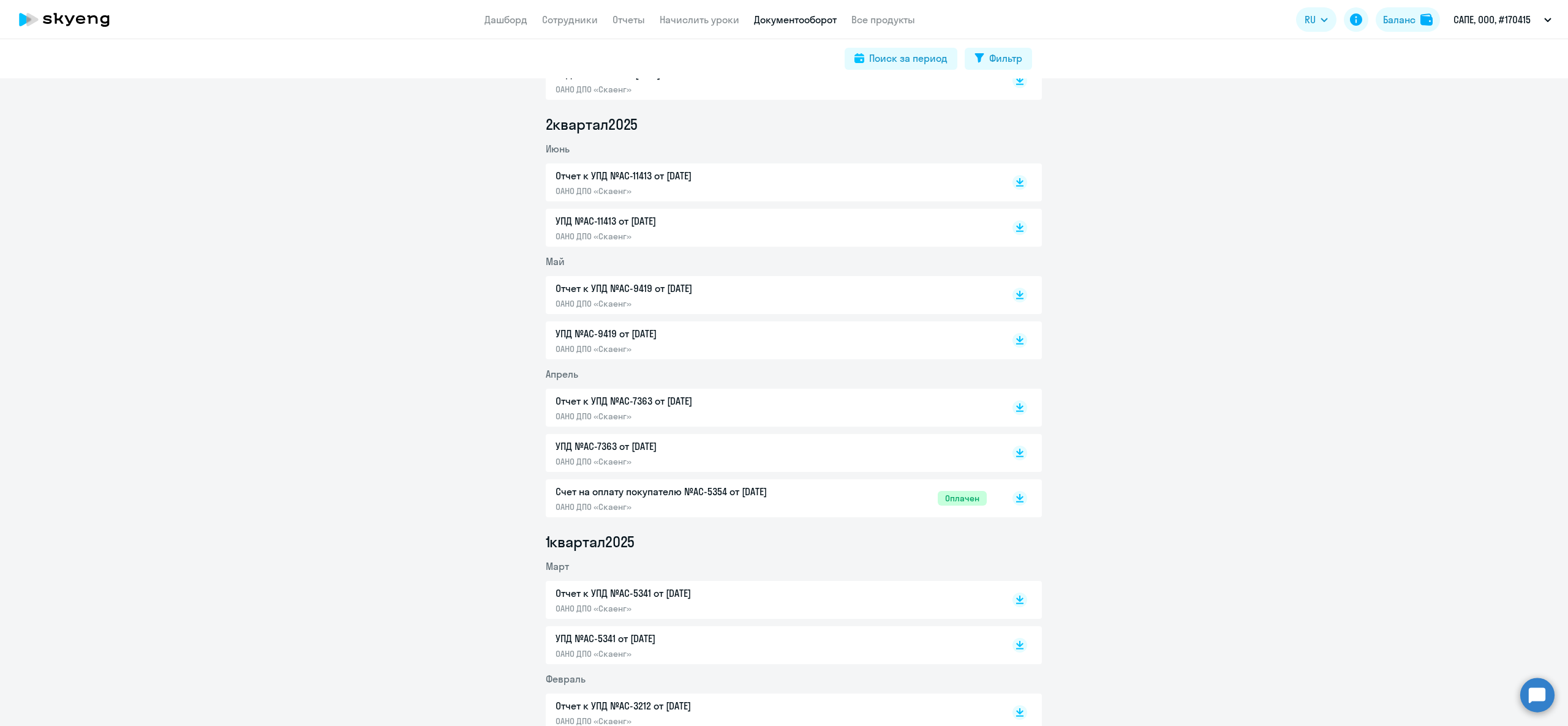
click at [645, 189] on p "ОАНО ДПО «Скаенг»" at bounding box center [684, 191] width 258 height 11
